Goal: Transaction & Acquisition: Obtain resource

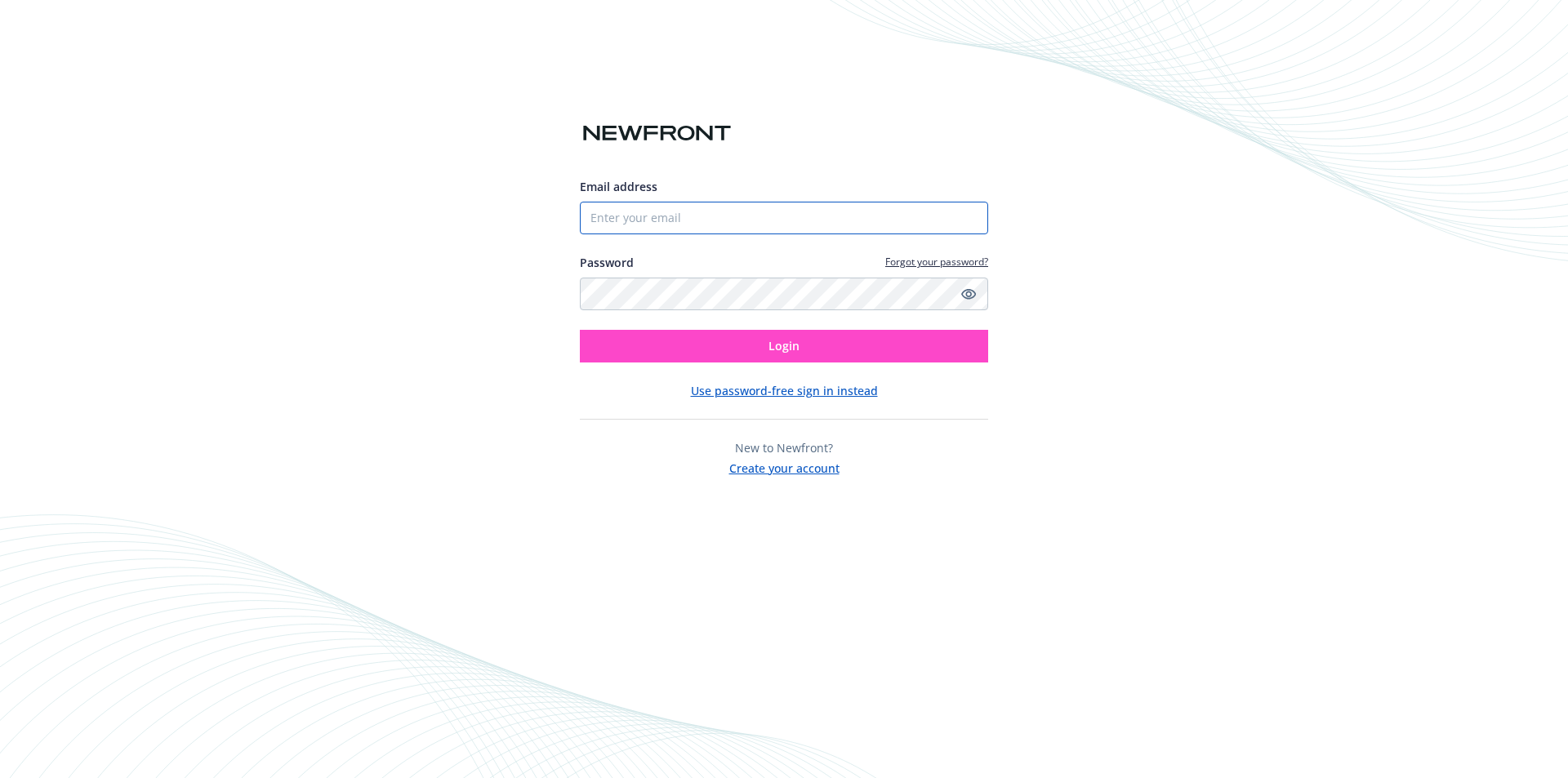
type input "[EMAIL_ADDRESS][DOMAIN_NAME]"
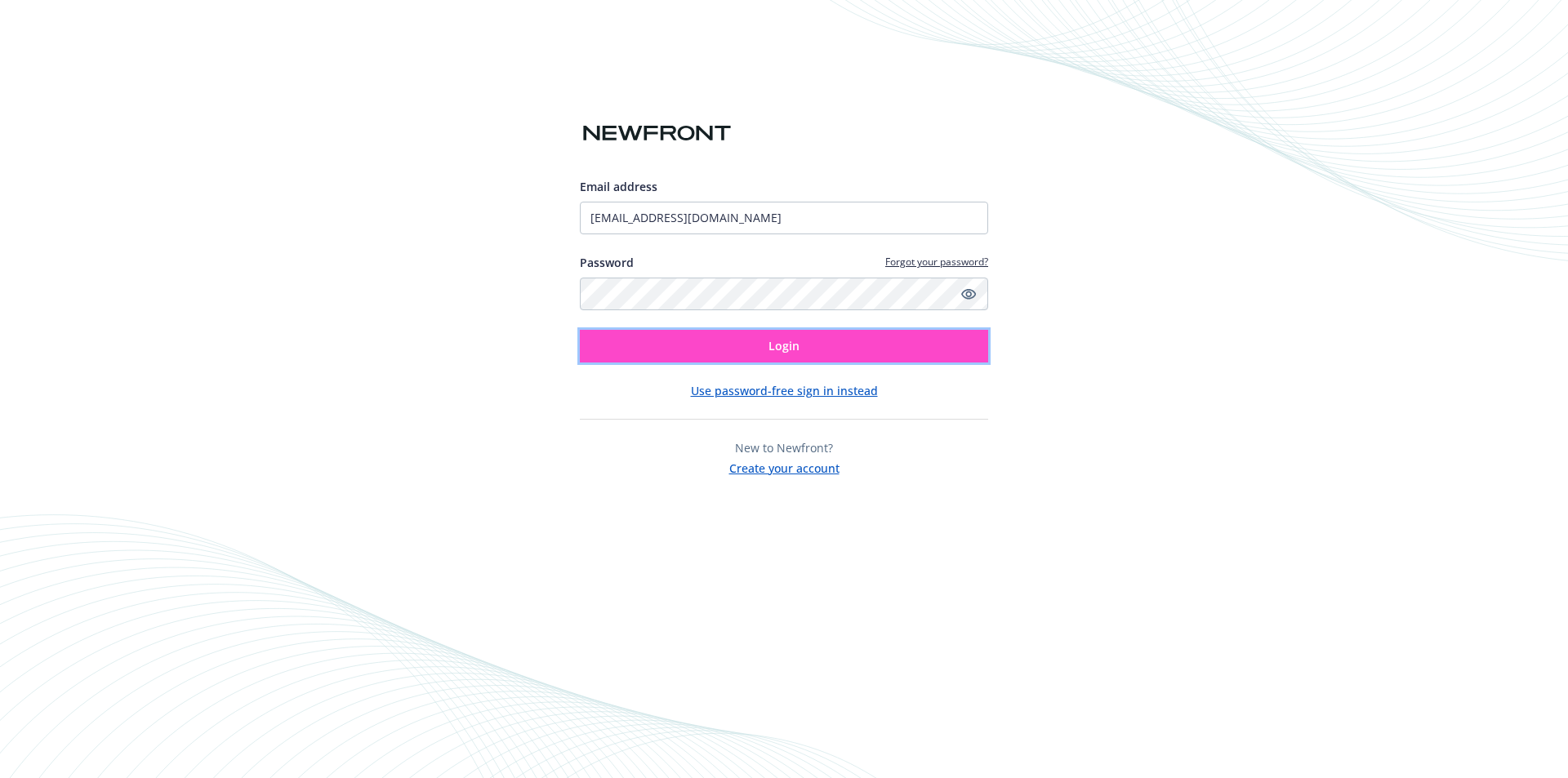
click at [790, 348] on span "Login" at bounding box center [784, 346] width 31 height 16
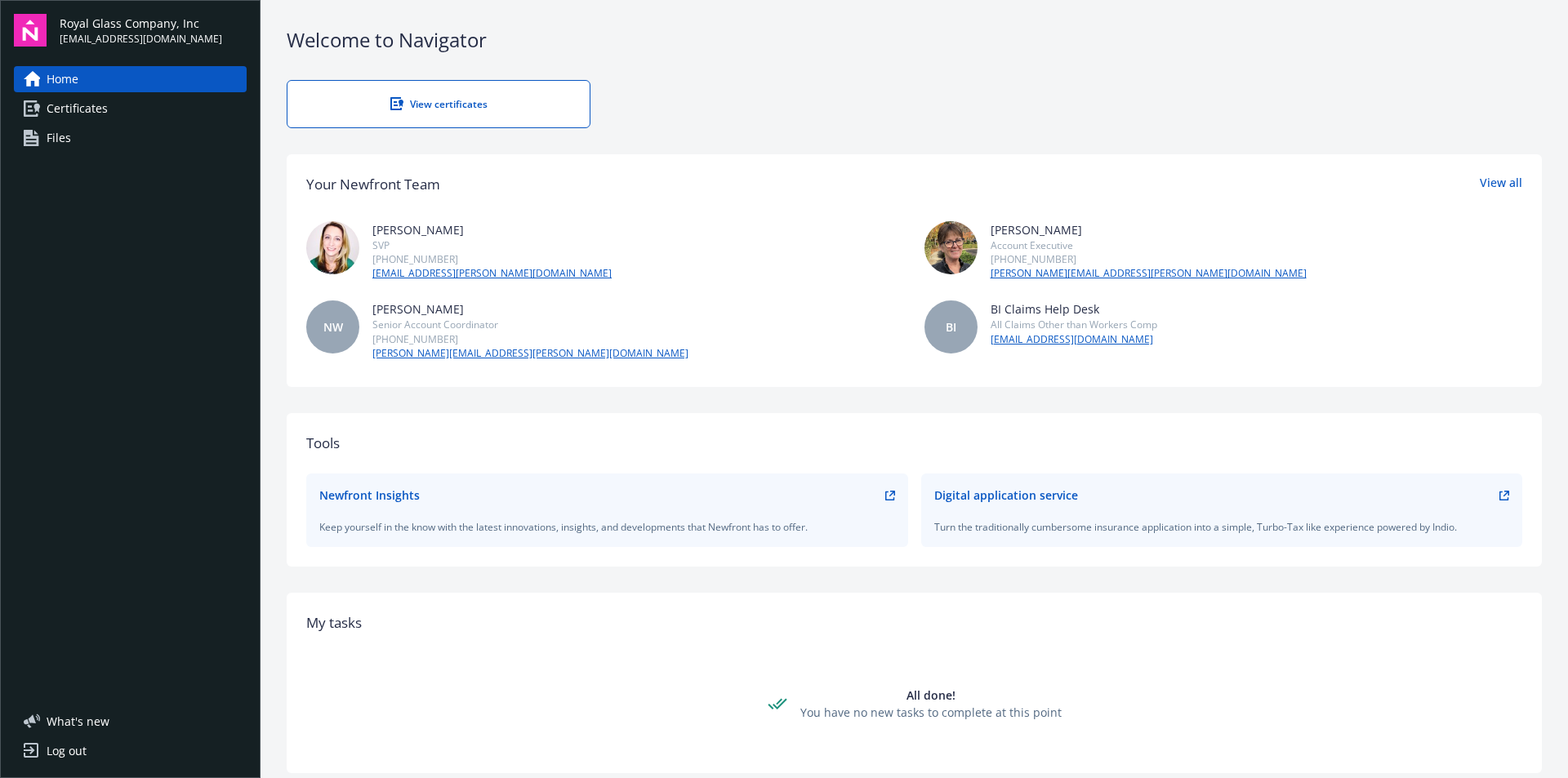
click at [76, 110] on span "Certificates" at bounding box center [77, 108] width 62 height 26
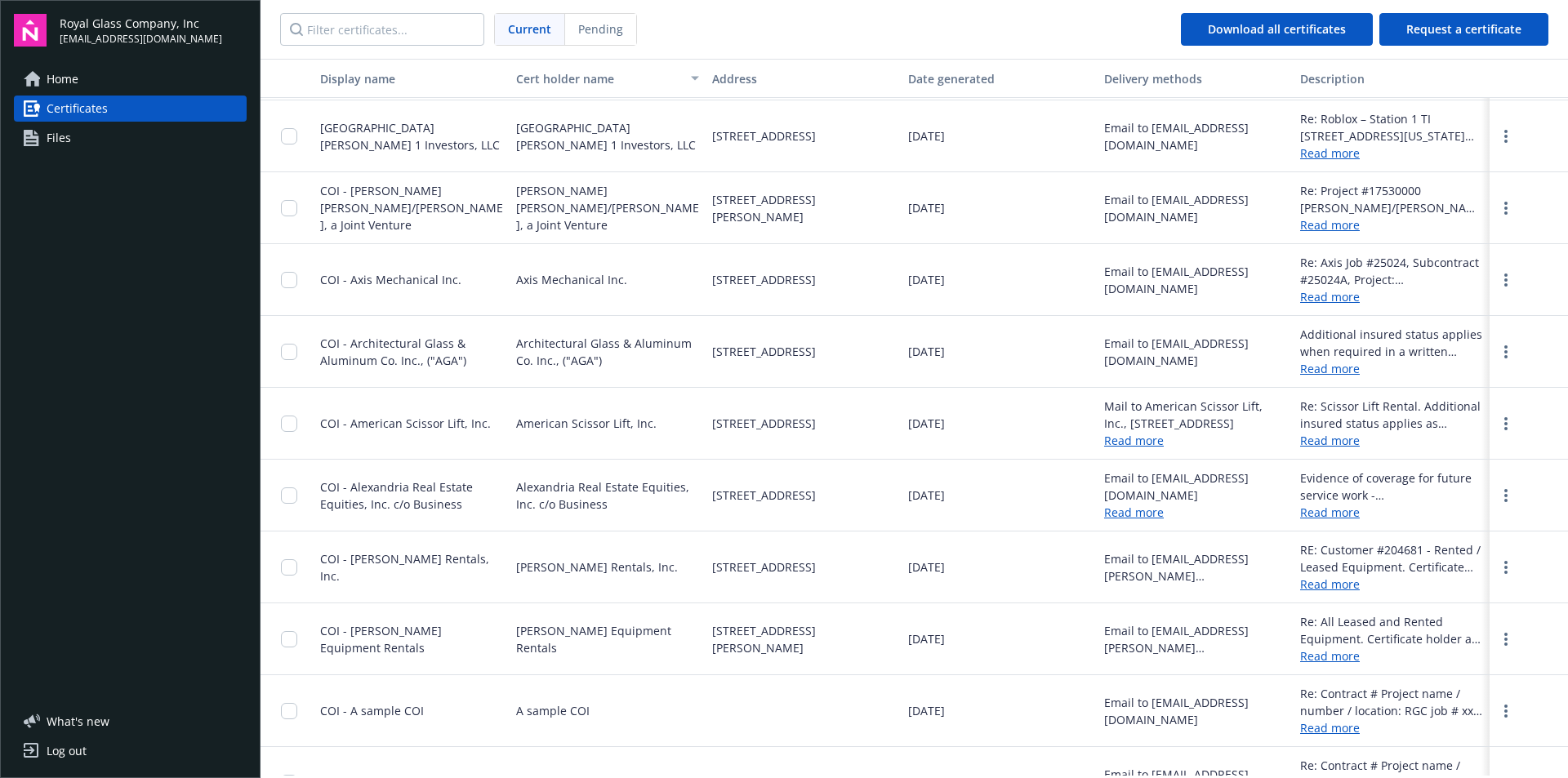
scroll to position [12264, 0]
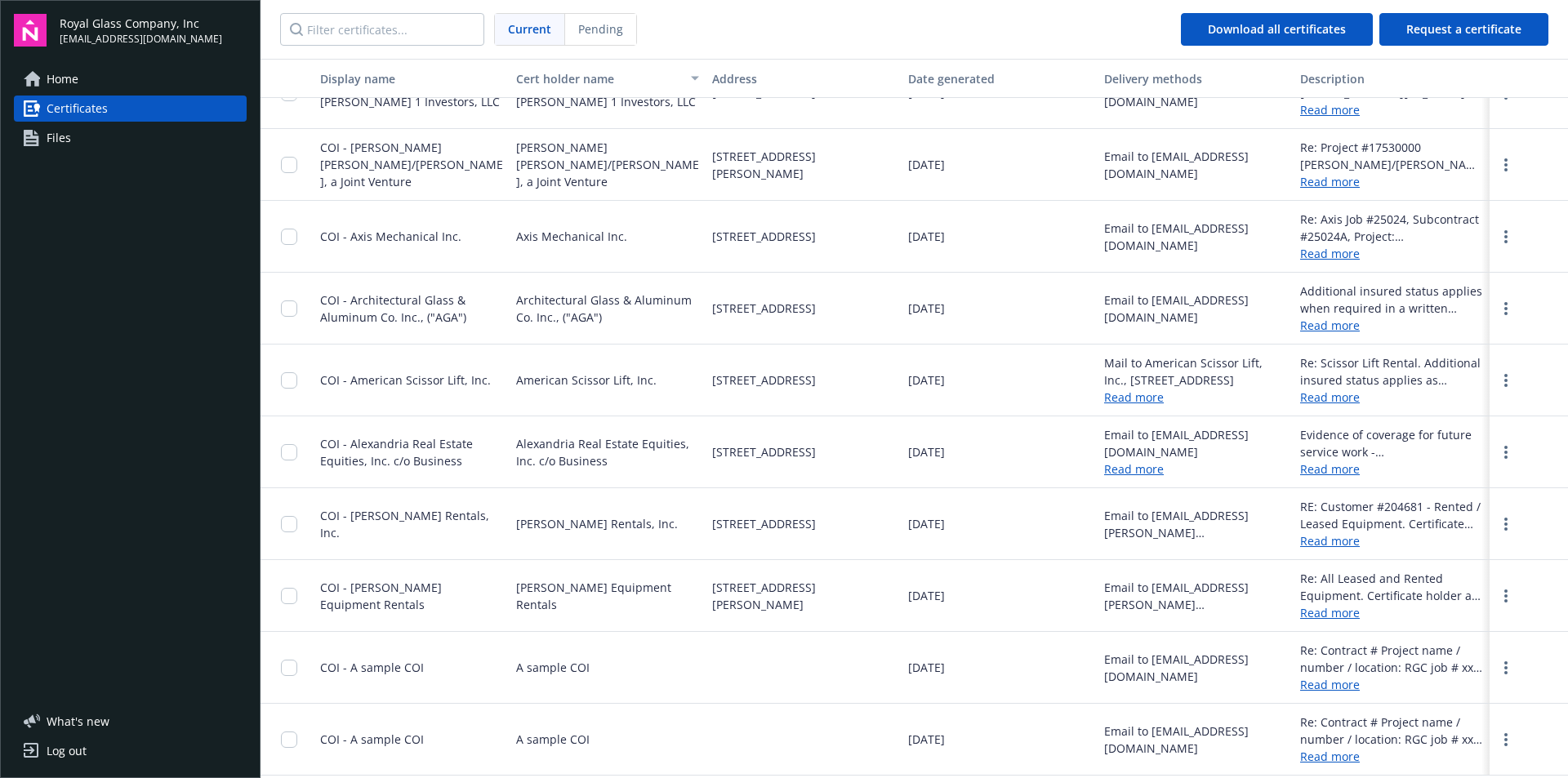
click at [279, 670] on div at bounding box center [287, 667] width 53 height 71
click at [299, 672] on div at bounding box center [293, 667] width 26 height 52
click at [285, 672] on input "checkbox" at bounding box center [289, 668] width 17 height 17
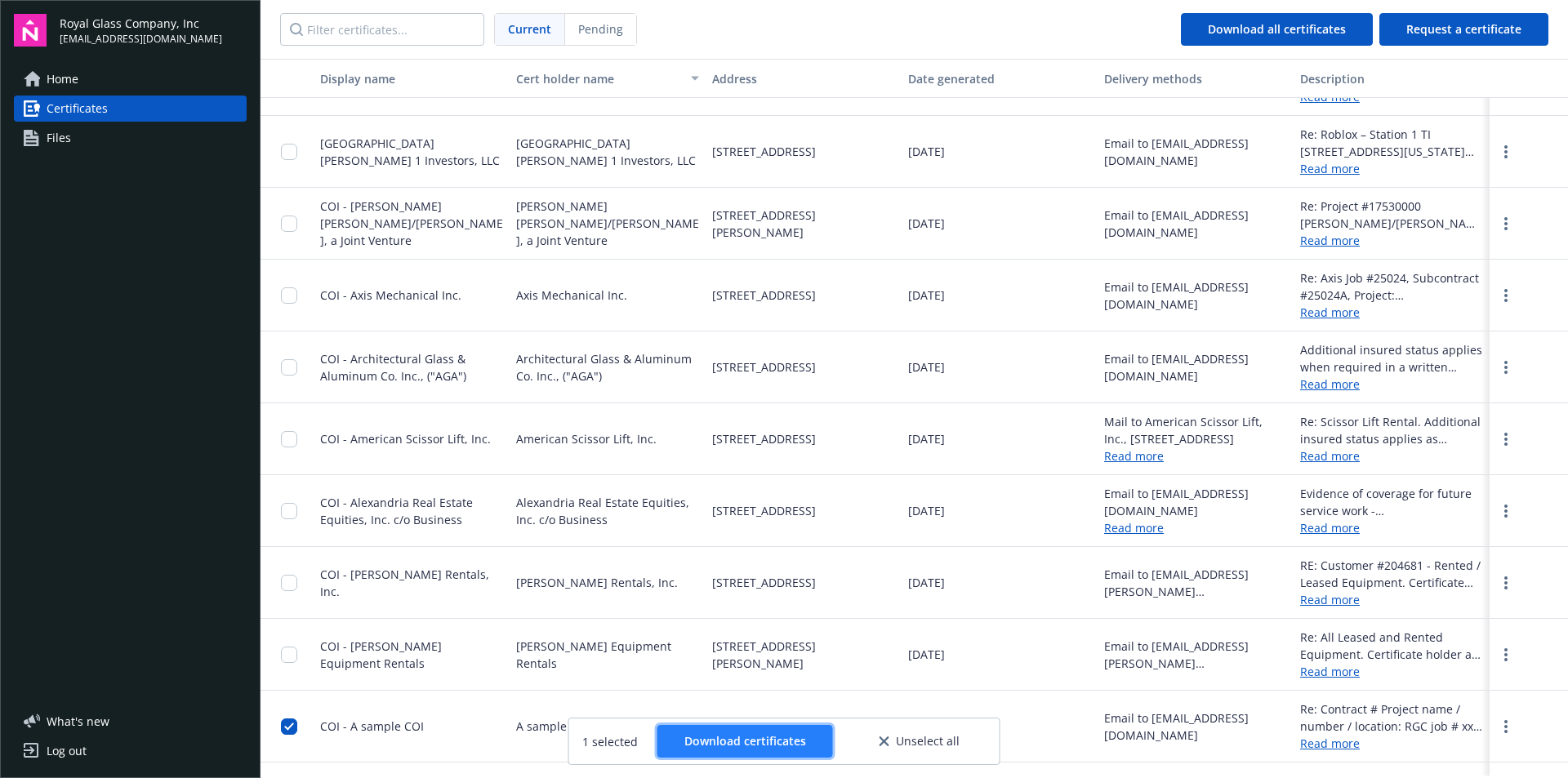
click at [754, 746] on span "Download certificates" at bounding box center [745, 741] width 121 height 16
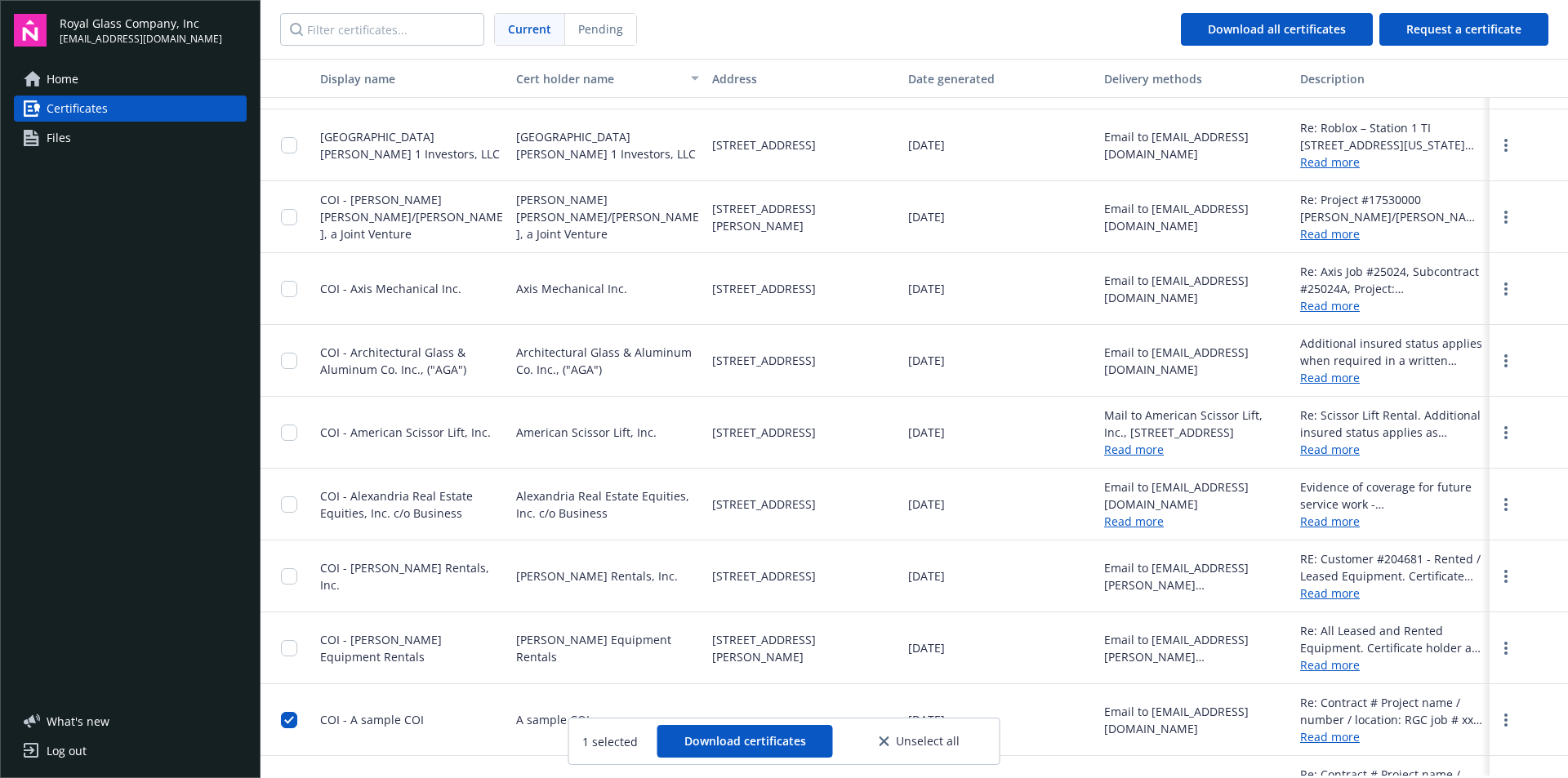
scroll to position [12264, 0]
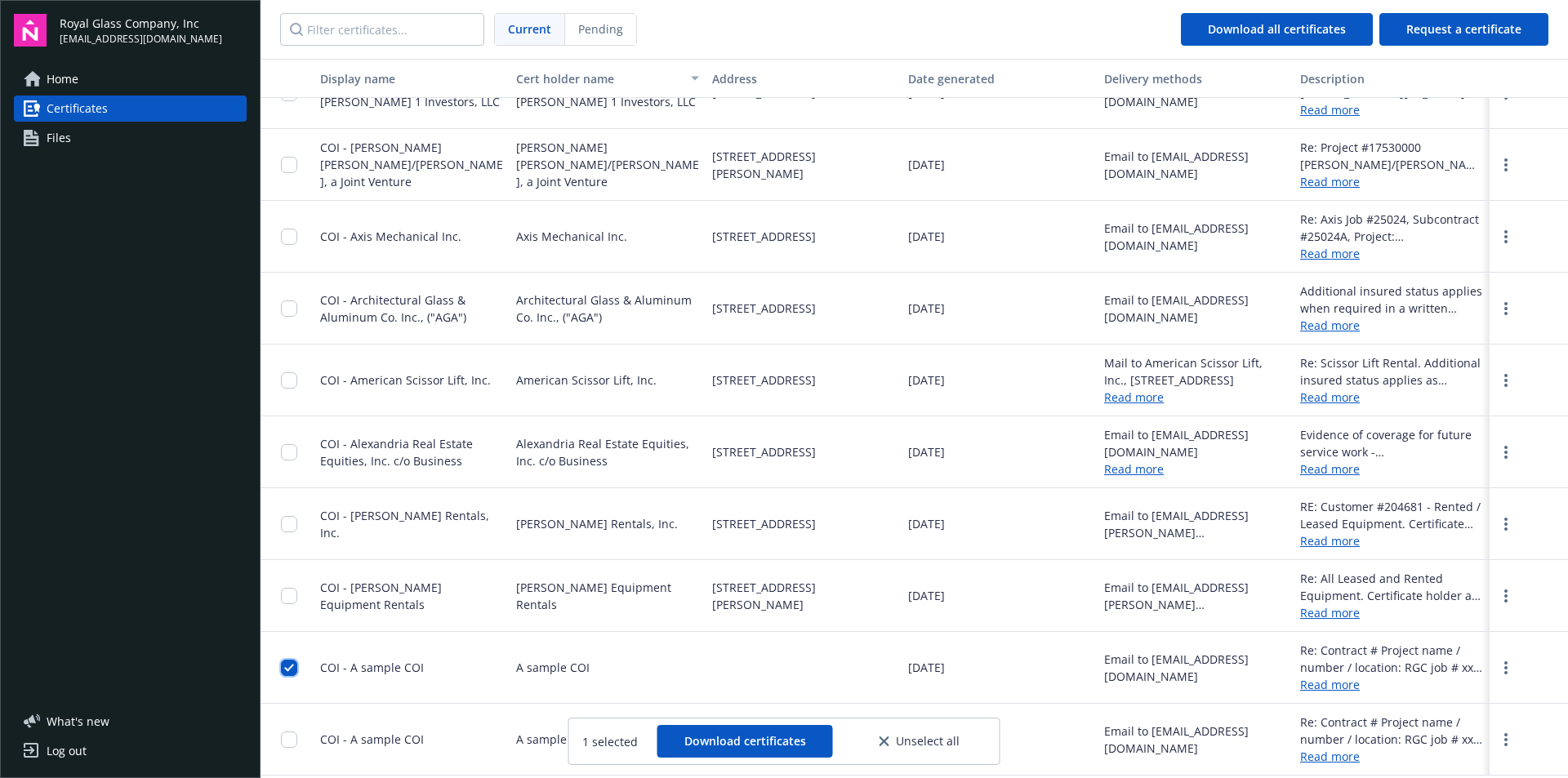
click at [297, 666] on input "checkbox" at bounding box center [289, 668] width 17 height 17
click at [1327, 688] on link "Read more" at bounding box center [1392, 684] width 183 height 17
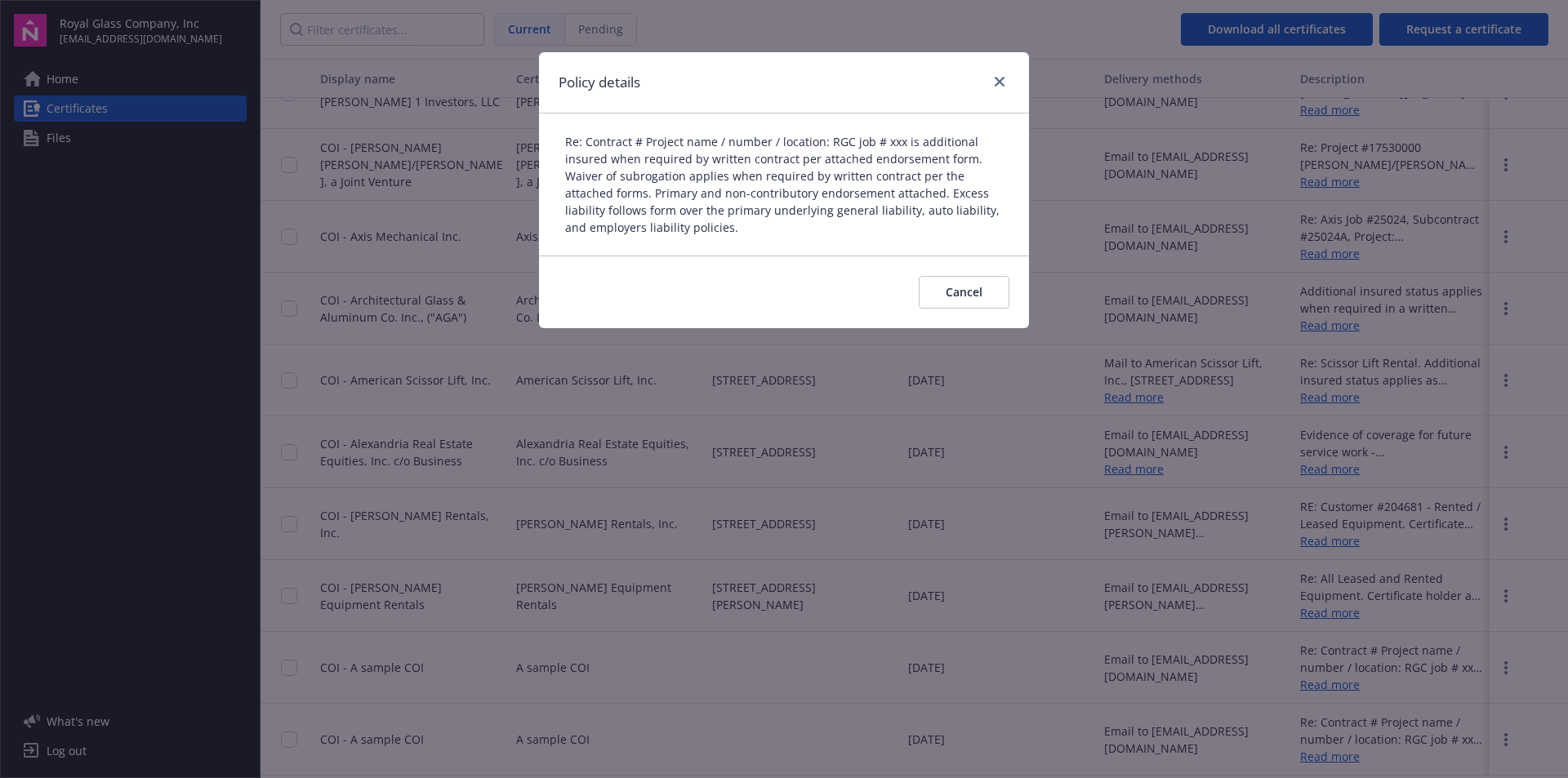
click at [993, 90] on div at bounding box center [996, 82] width 26 height 22
click at [1011, 83] on div "Policy details" at bounding box center [783, 83] width 490 height 62
click at [1003, 81] on icon "close" at bounding box center [1000, 81] width 10 height 10
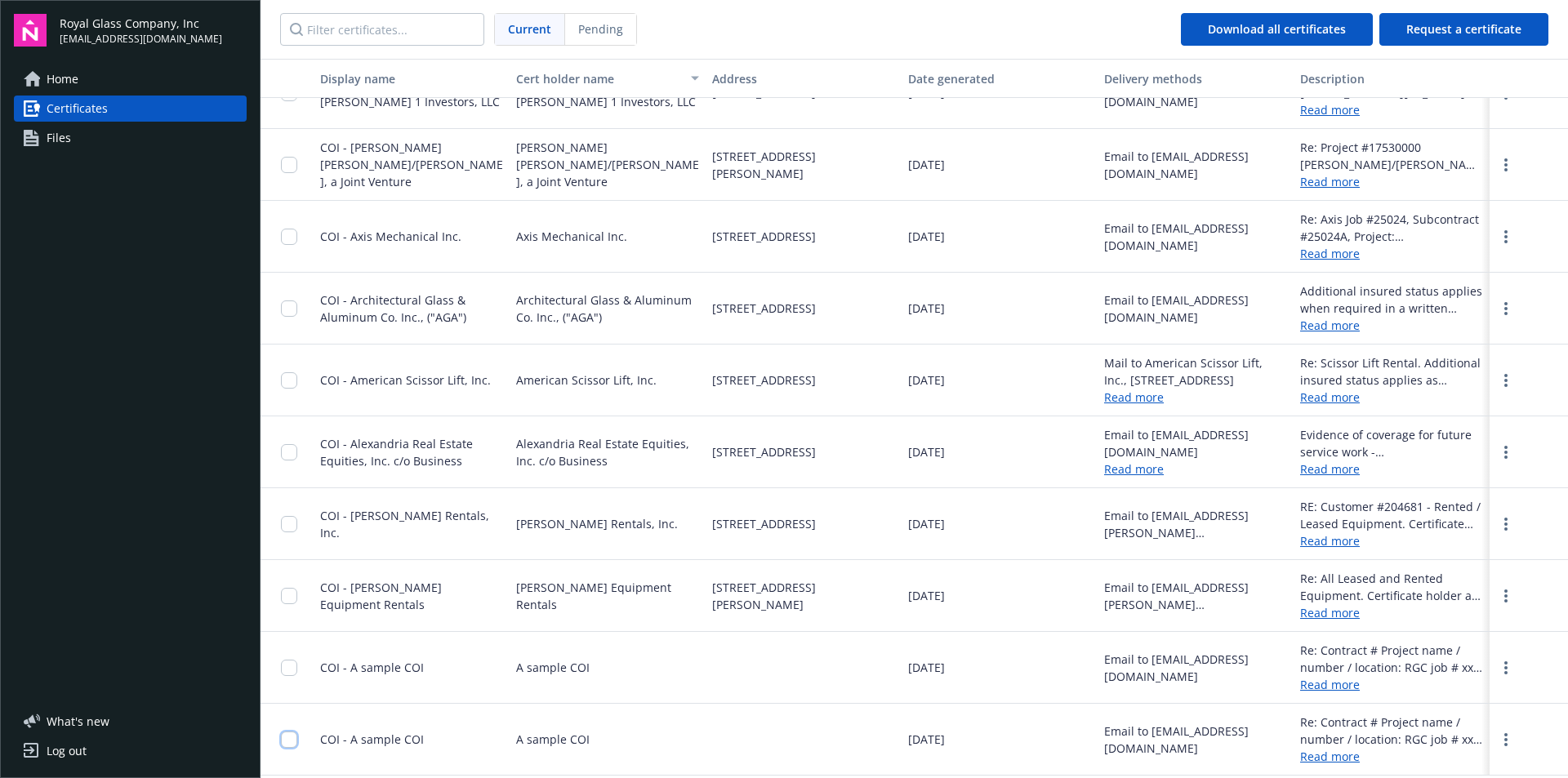
click at [293, 737] on input "checkbox" at bounding box center [289, 740] width 17 height 17
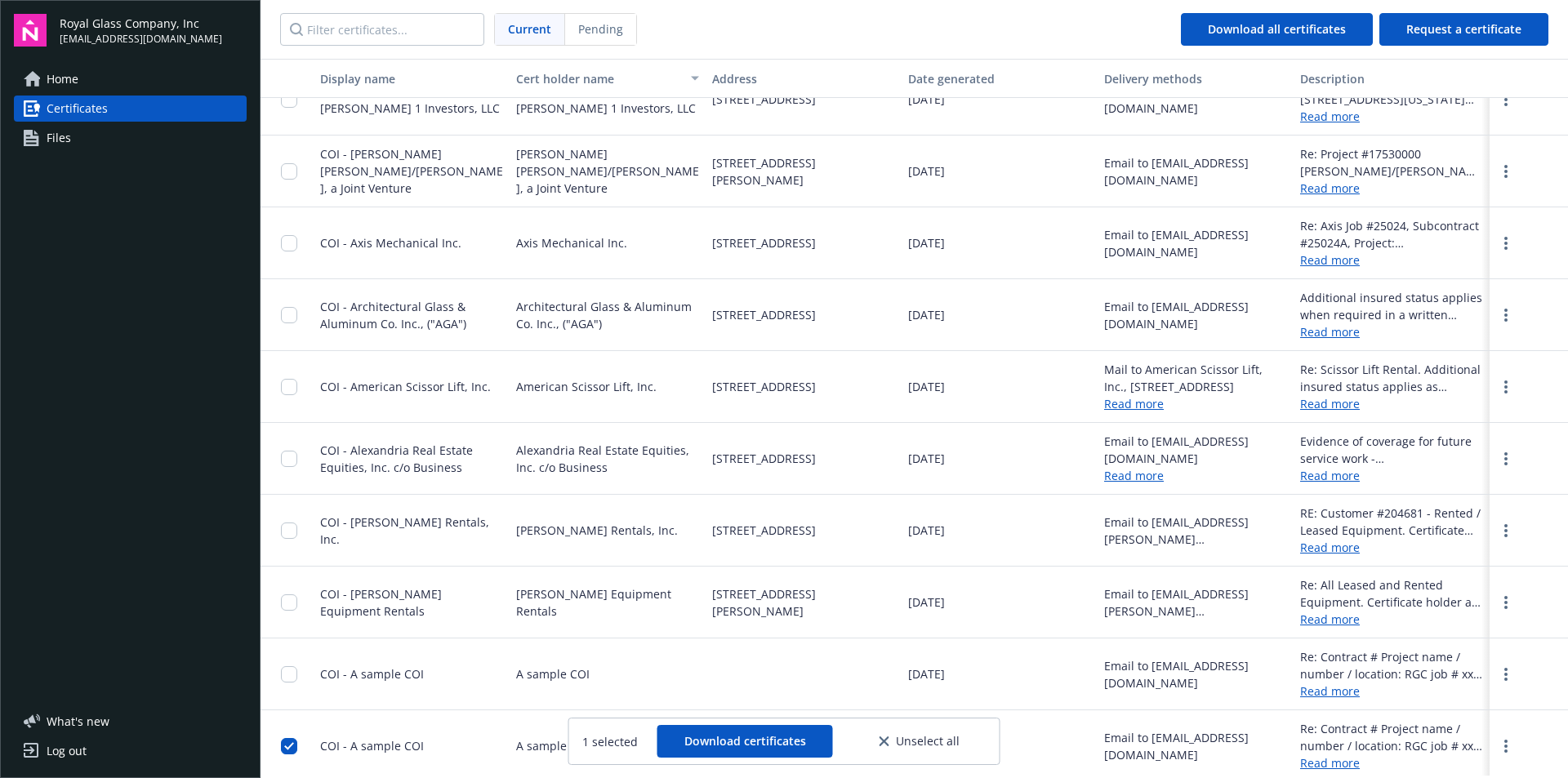
scroll to position [12212, 0]
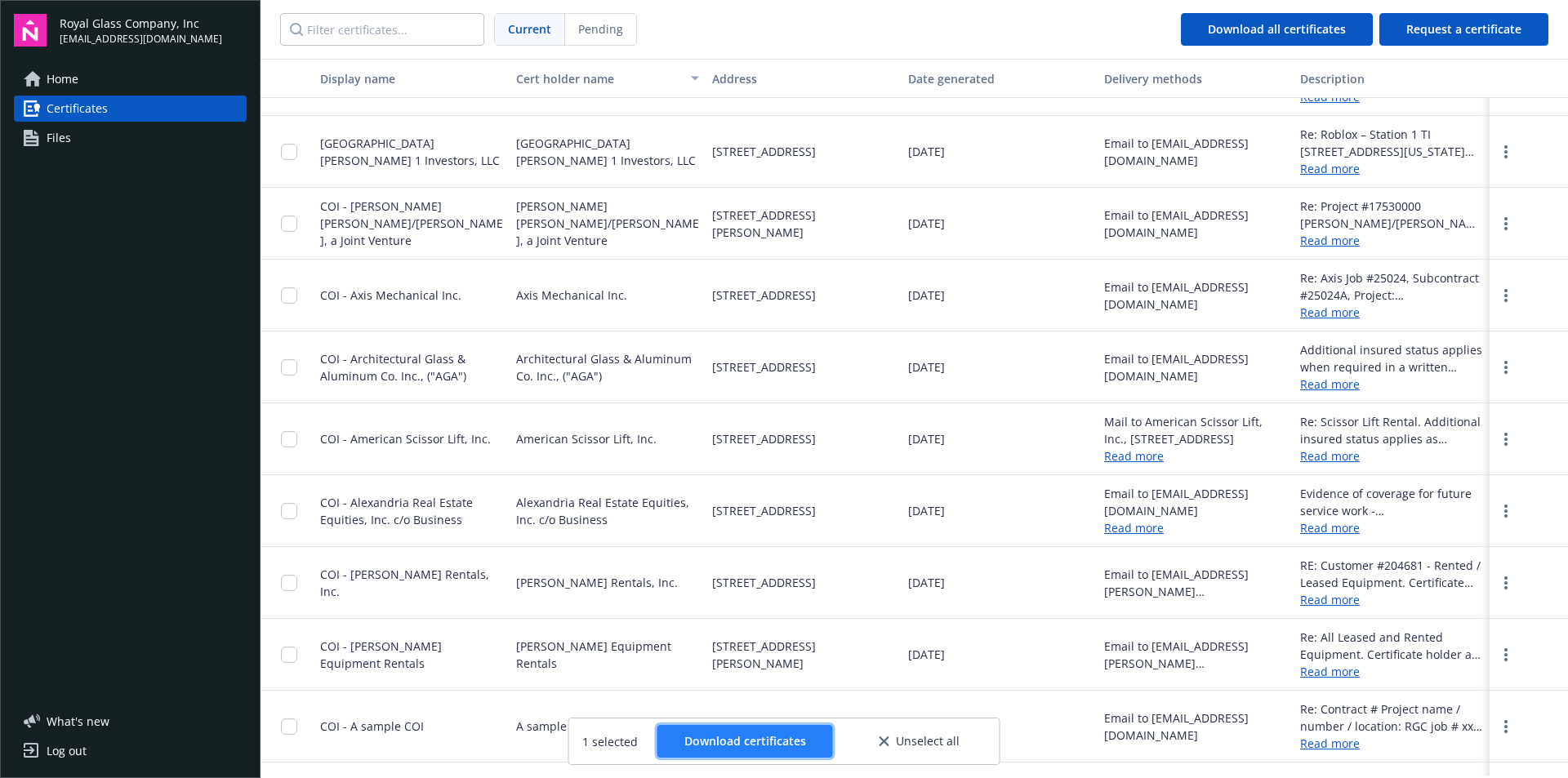
click at [769, 746] on span "Download certificates" at bounding box center [745, 741] width 121 height 16
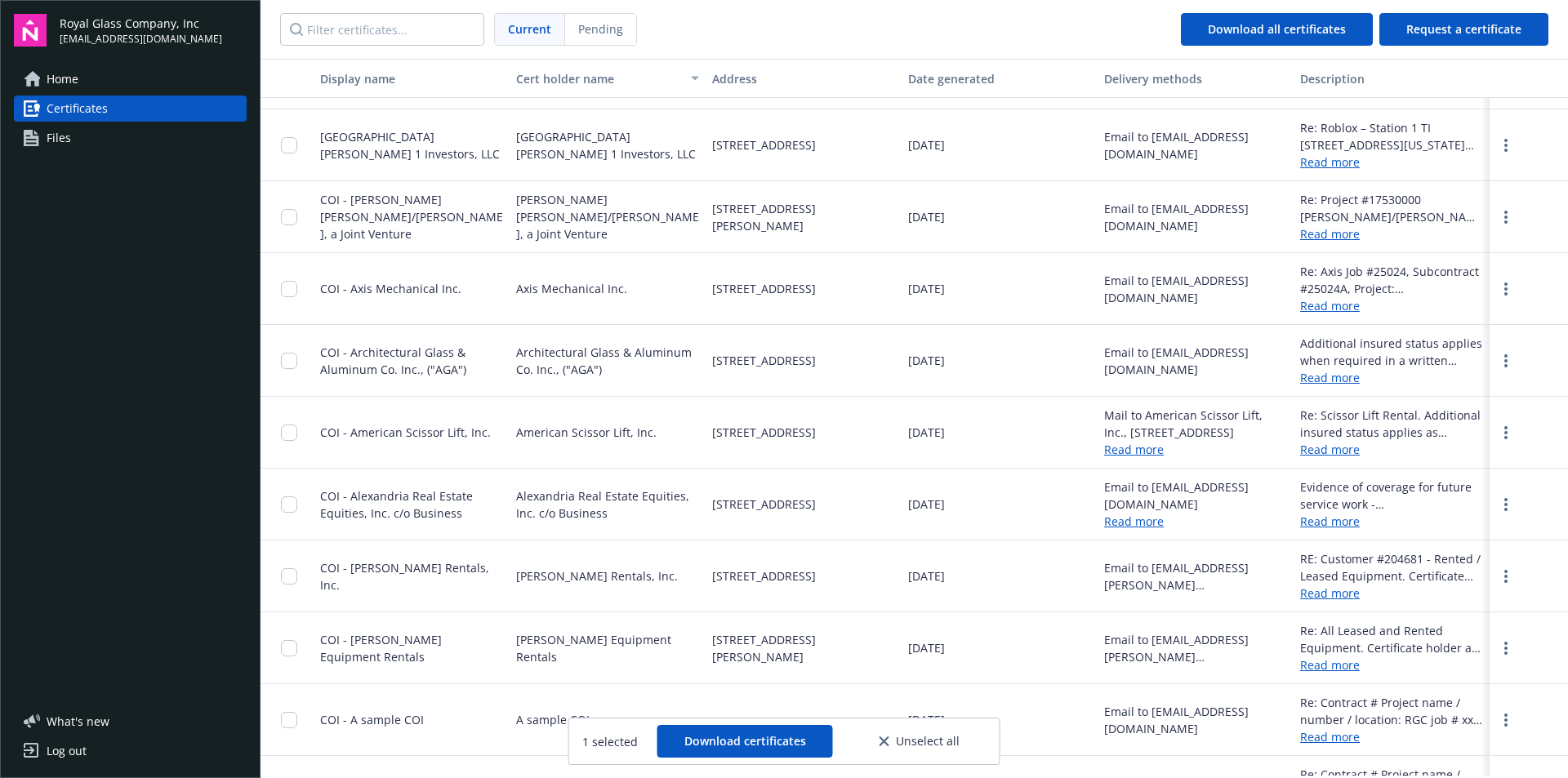
scroll to position [12264, 0]
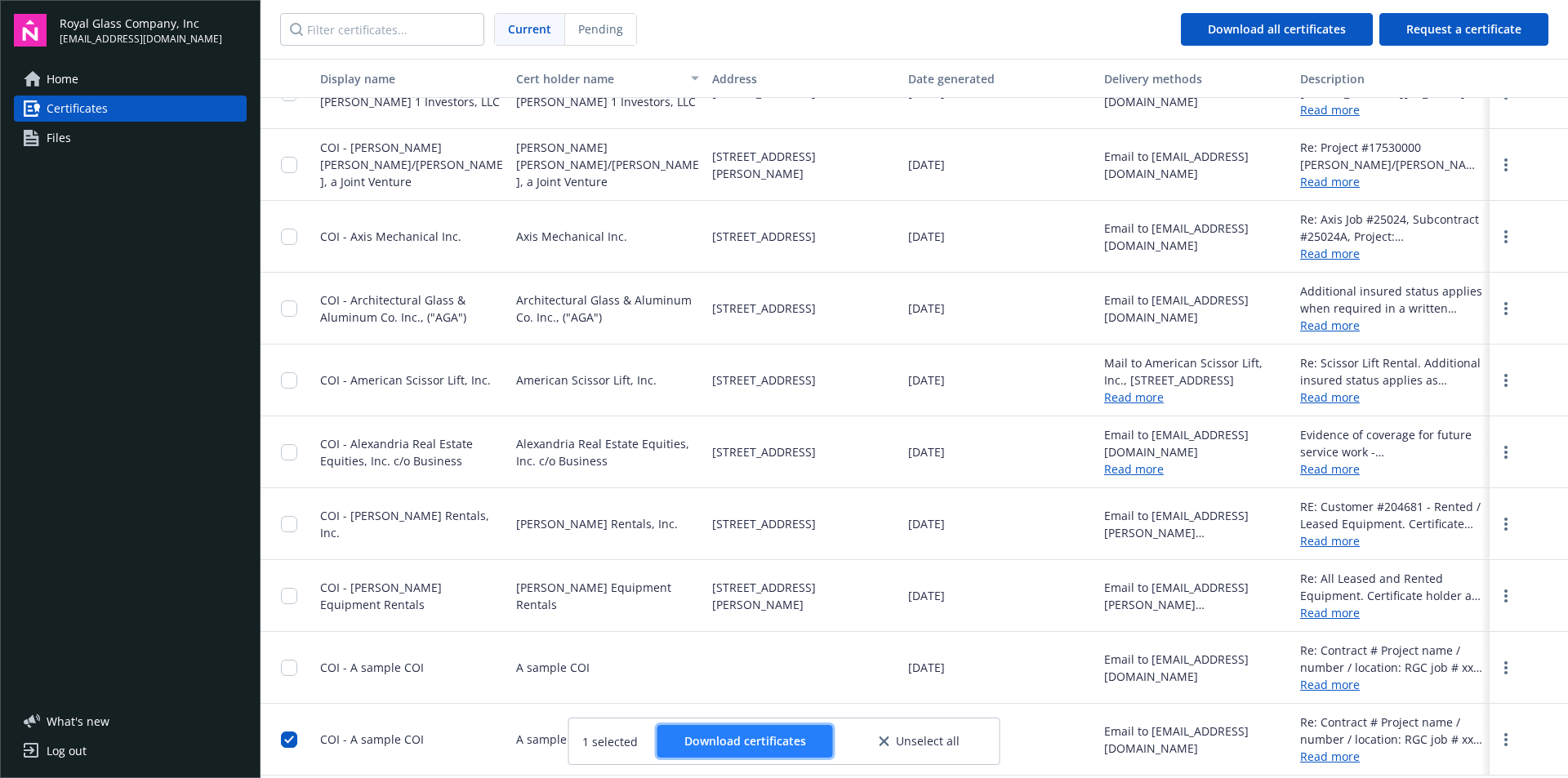
click at [717, 753] on button "Download certificates" at bounding box center [745, 741] width 175 height 32
